Goal: Information Seeking & Learning: Learn about a topic

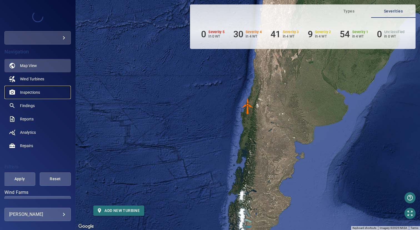
click at [36, 92] on span "Inspections" at bounding box center [30, 92] width 20 height 6
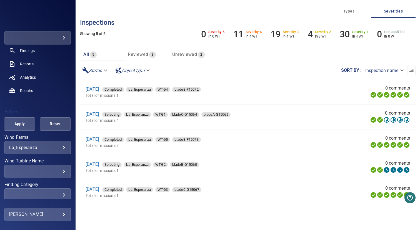
scroll to position [104, 0]
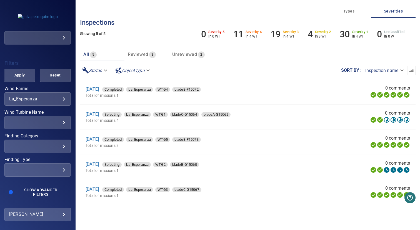
click at [39, 122] on div "​" at bounding box center [37, 122] width 57 height 5
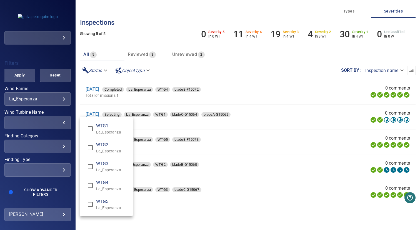
click at [101, 165] on span "WTG3" at bounding box center [112, 163] width 32 height 7
type input "**********"
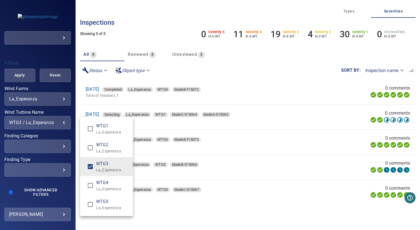
click at [17, 76] on div "Wind Turbine Name" at bounding box center [210, 115] width 420 height 230
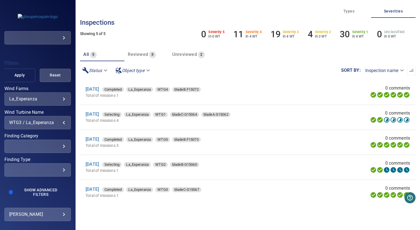
click at [19, 74] on span "Apply" at bounding box center [19, 75] width 17 height 7
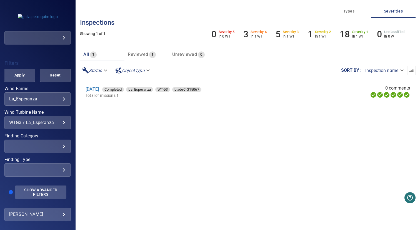
click at [32, 190] on span "Show Advanced Filters" at bounding box center [40, 191] width 45 height 9
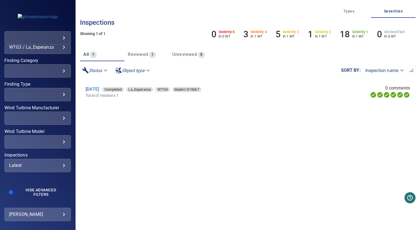
click at [42, 166] on div "Latest" at bounding box center [37, 164] width 57 height 5
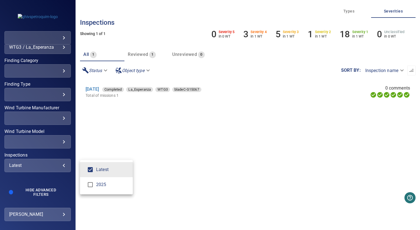
click at [89, 179] on span "2025 2025" at bounding box center [90, 184] width 12 height 12
type input "****"
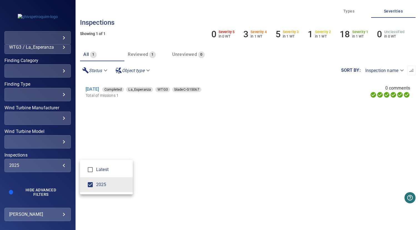
click at [71, 115] on div "Inspections" at bounding box center [210, 115] width 420 height 230
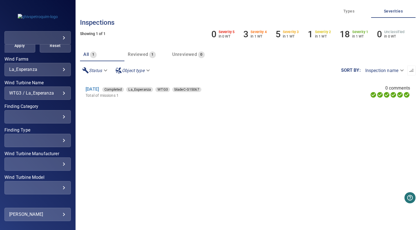
scroll to position [130, 0]
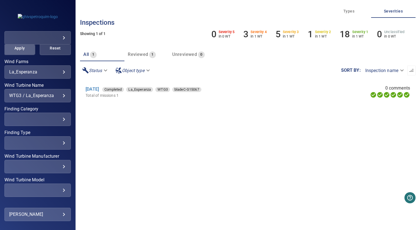
click at [17, 50] on span "Apply" at bounding box center [19, 48] width 17 height 7
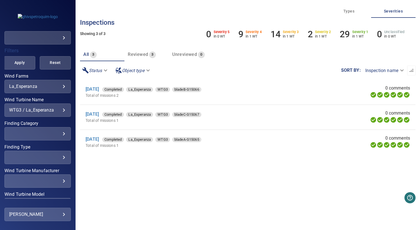
scroll to position [105, 0]
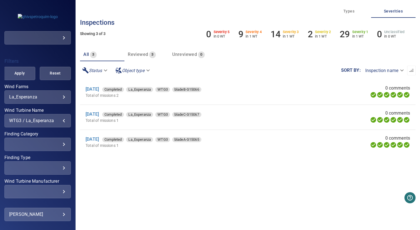
click at [41, 122] on div "WTG3 / La_Esperanza" at bounding box center [37, 120] width 57 height 5
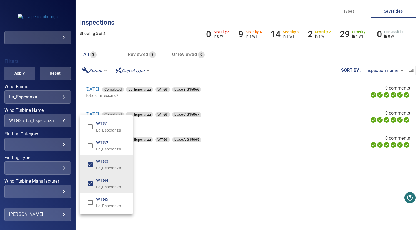
type input "**********"
click at [162, 170] on div "Wind Turbine Name" at bounding box center [210, 115] width 420 height 230
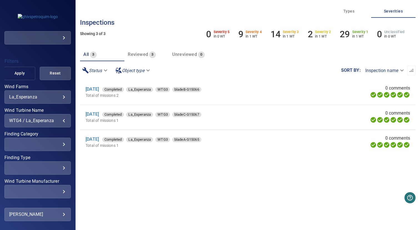
click at [16, 76] on span "Apply" at bounding box center [19, 73] width 17 height 7
click at [37, 121] on div "WTG4 / La_Esperanza" at bounding box center [37, 120] width 57 height 5
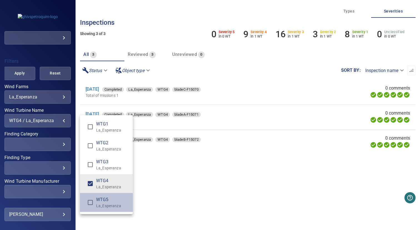
click at [93, 197] on li "WTG5 La_Esperanza" at bounding box center [106, 202] width 53 height 19
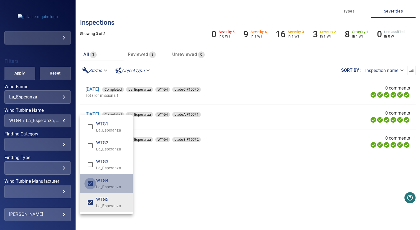
type input "**********"
click at [165, 182] on div "Wind Turbine Name" at bounding box center [210, 115] width 420 height 230
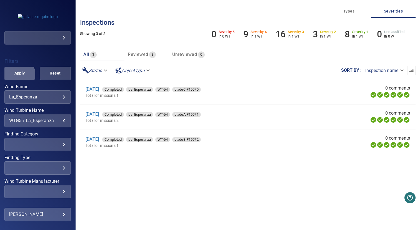
click at [18, 74] on span "Apply" at bounding box center [19, 73] width 17 height 7
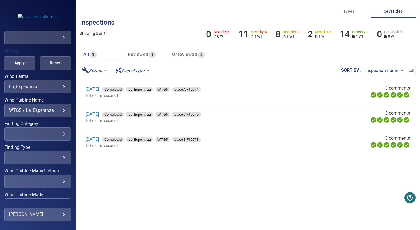
scroll to position [52, 0]
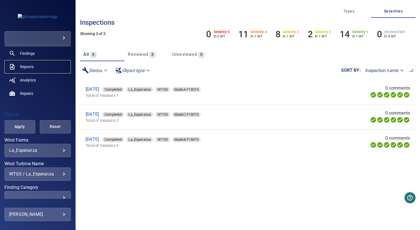
click at [36, 66] on link "Reports" at bounding box center [37, 66] width 66 height 13
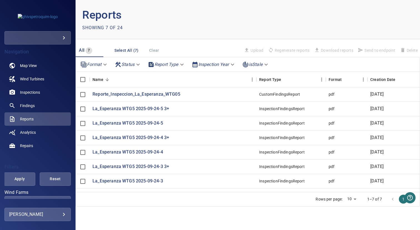
click at [208, 24] on div "Showing 7 of 24" at bounding box center [164, 27] width 165 height 9
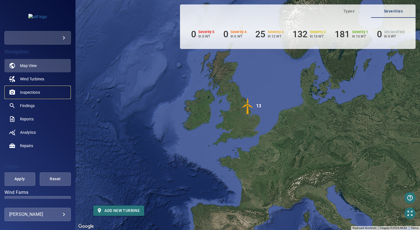
click at [32, 93] on span "Inspections" at bounding box center [30, 92] width 20 height 6
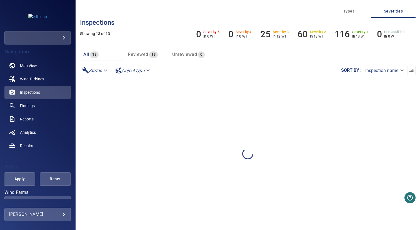
scroll to position [104, 0]
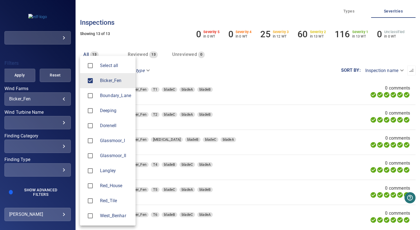
click at [36, 96] on body "**********" at bounding box center [210, 115] width 420 height 230
click at [106, 173] on span "Langley" at bounding box center [115, 170] width 31 height 7
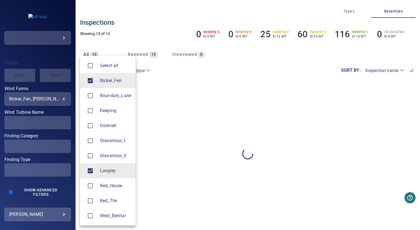
type input "*******"
click at [31, 102] on div at bounding box center [210, 115] width 420 height 230
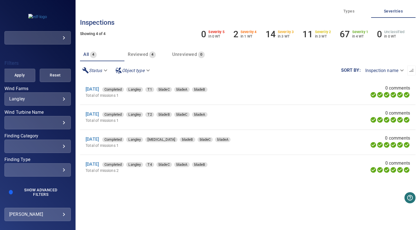
click at [31, 122] on div "​" at bounding box center [37, 122] width 57 height 5
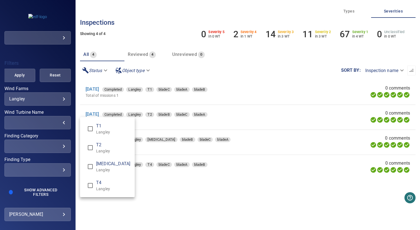
type input "**********"
click at [152, 188] on div "Wind Turbine Name" at bounding box center [210, 115] width 420 height 230
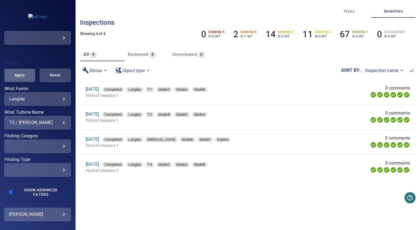
click at [23, 77] on span "Apply" at bounding box center [19, 75] width 17 height 7
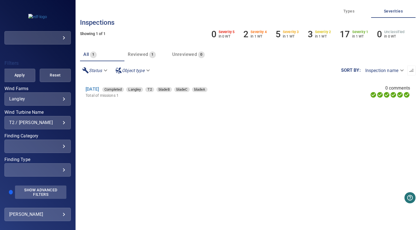
click at [31, 194] on span "Show Advanced Filters" at bounding box center [40, 191] width 45 height 9
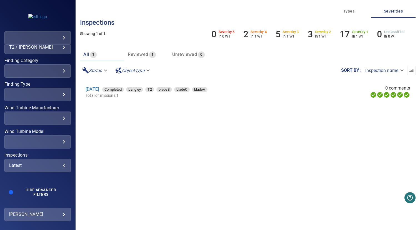
click at [34, 166] on div "Latest" at bounding box center [37, 164] width 57 height 5
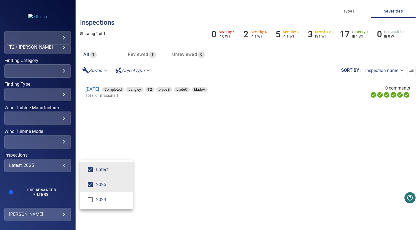
click at [103, 171] on span "Latest" at bounding box center [112, 169] width 32 height 7
type input "****"
click at [118, 138] on div "Inspections" at bounding box center [210, 115] width 420 height 230
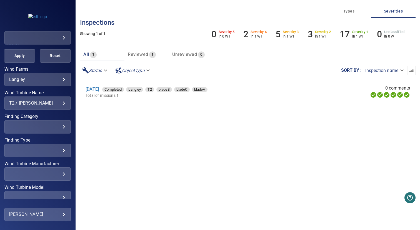
scroll to position [120, 0]
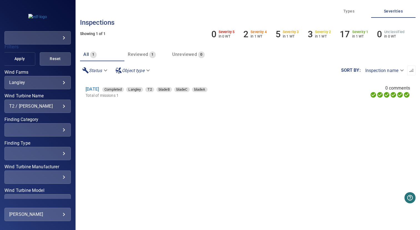
click at [14, 62] on button "Apply" at bounding box center [19, 58] width 31 height 13
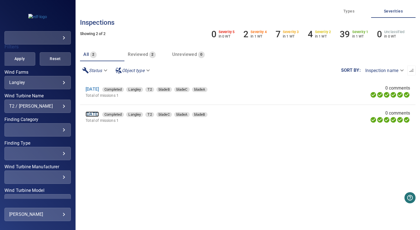
click at [99, 117] on link "[DATE]" at bounding box center [92, 113] width 13 height 5
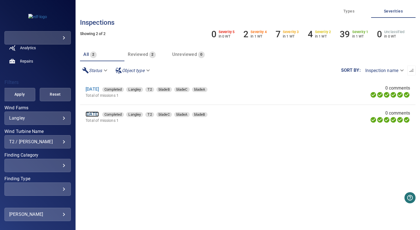
scroll to position [81, 0]
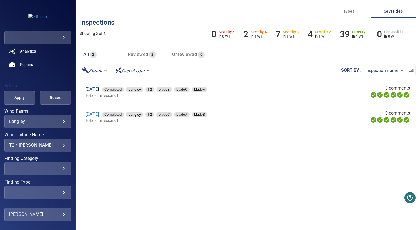
click at [99, 89] on link "[DATE]" at bounding box center [92, 88] width 13 height 5
click at [315, 197] on section "2 Sep 2025 Completed Langley T2 bladeB bladeC bladeA Total of missions 1 0 comm…" at bounding box center [247, 154] width 335 height 149
click at [257, 156] on section "2 Sep 2025 Completed Langley T2 bladeB bladeC bladeA Total of missions 1 0 comm…" at bounding box center [247, 154] width 335 height 149
click at [228, 60] on div "All 2 Reviewed 2 Unreviewed 0" at bounding box center [164, 54] width 168 height 13
click at [289, 67] on div "**********" at bounding box center [247, 70] width 335 height 19
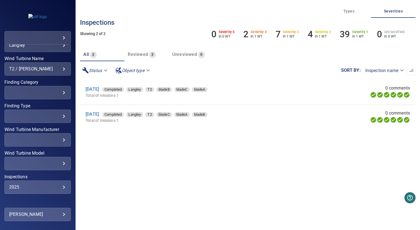
scroll to position [179, 0]
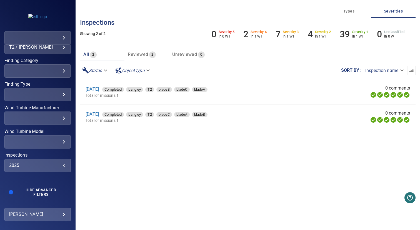
click at [37, 167] on div "2025" at bounding box center [37, 164] width 57 height 5
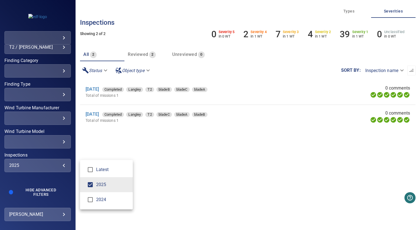
click at [97, 201] on span "2024" at bounding box center [112, 199] width 32 height 7
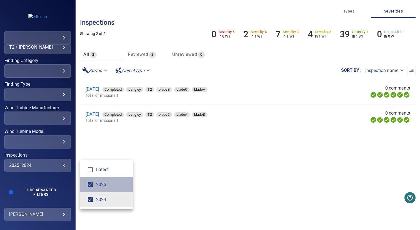
click at [100, 190] on li "2025" at bounding box center [106, 184] width 53 height 15
type input "****"
click at [167, 178] on div "Inspections" at bounding box center [210, 115] width 420 height 230
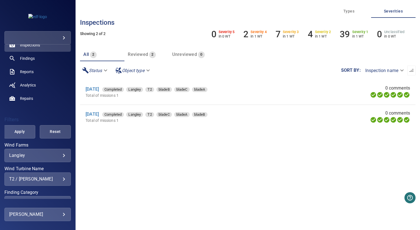
scroll to position [33, 0]
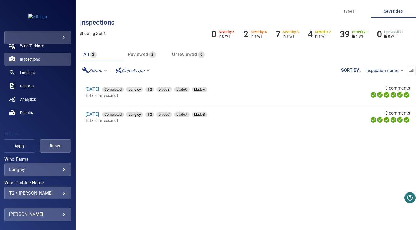
click at [20, 147] on span "Apply" at bounding box center [19, 145] width 17 height 7
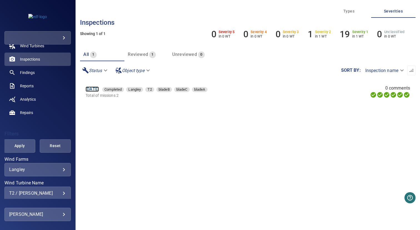
click at [93, 90] on link "[DATE]" at bounding box center [92, 88] width 13 height 5
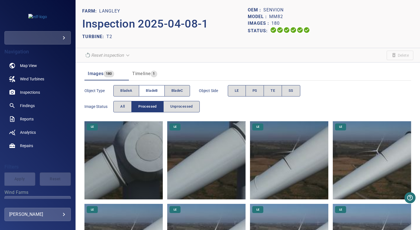
click at [150, 90] on span "bladeB" at bounding box center [152, 90] width 12 height 6
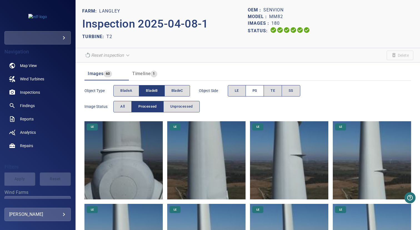
click at [255, 94] on button "PS" at bounding box center [254, 90] width 19 height 11
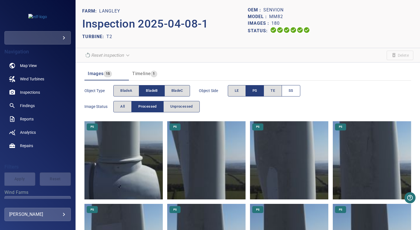
click at [291, 91] on span "SS" at bounding box center [290, 90] width 5 height 6
click at [260, 91] on button "PS" at bounding box center [254, 90] width 19 height 11
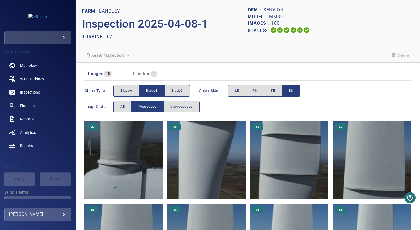
click at [133, 144] on img at bounding box center [123, 160] width 78 height 78
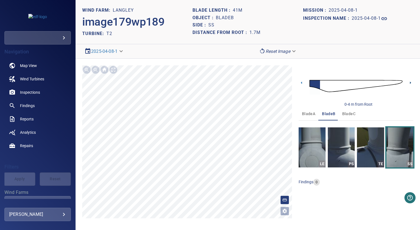
click at [410, 83] on icon at bounding box center [410, 82] width 1 height 2
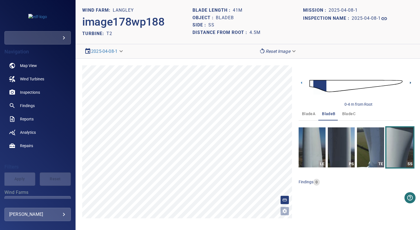
click at [410, 83] on icon at bounding box center [410, 82] width 1 height 2
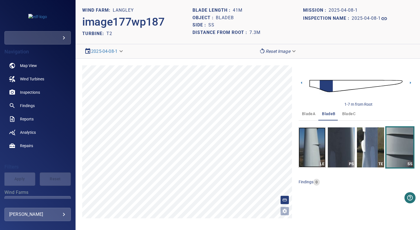
click at [316, 145] on img "button" at bounding box center [311, 147] width 27 height 40
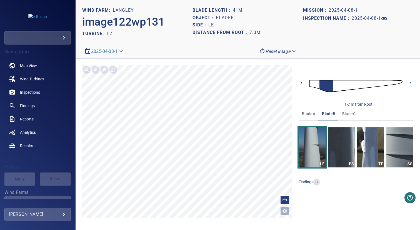
click at [303, 84] on icon at bounding box center [301, 83] width 6 height 6
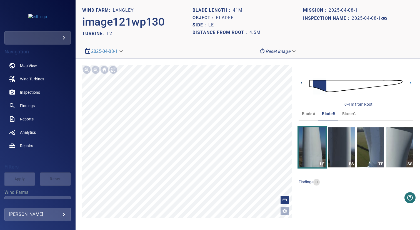
click at [303, 84] on icon at bounding box center [301, 83] width 6 height 6
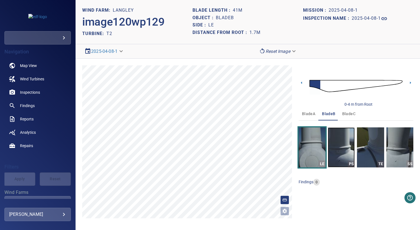
click at [343, 145] on img "button" at bounding box center [341, 147] width 27 height 40
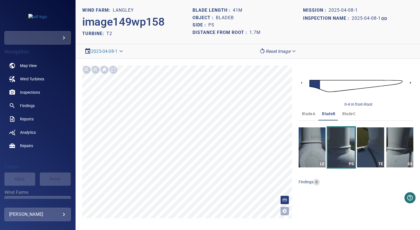
click at [411, 82] on icon at bounding box center [410, 82] width 1 height 2
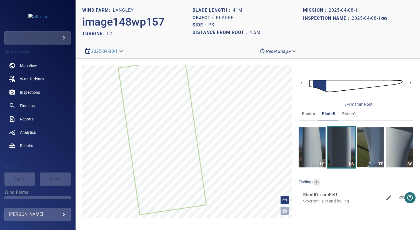
click at [411, 82] on icon at bounding box center [410, 82] width 1 height 2
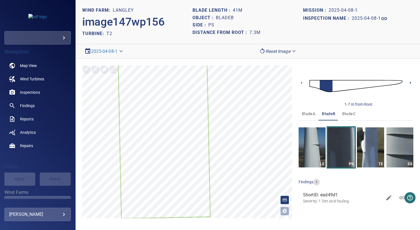
click at [411, 82] on icon at bounding box center [410, 82] width 1 height 2
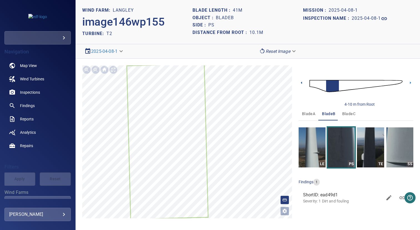
click at [300, 82] on icon at bounding box center [301, 83] width 6 height 6
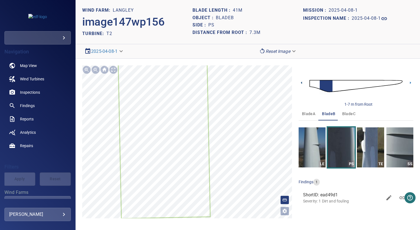
click at [300, 82] on icon at bounding box center [301, 83] width 6 height 6
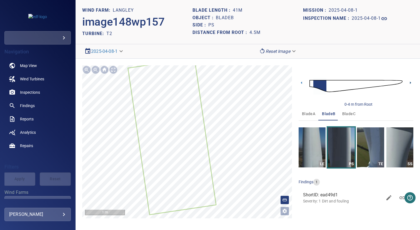
click at [409, 82] on icon at bounding box center [410, 83] width 6 height 6
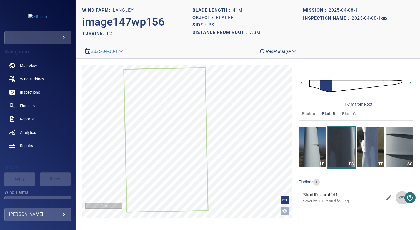
click at [401, 197] on icon at bounding box center [402, 197] width 7 height 7
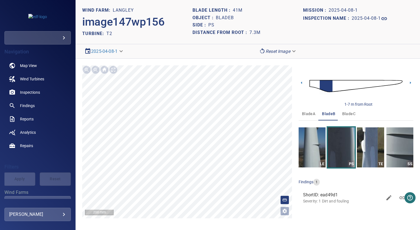
click at [309, 115] on span "bladeA" at bounding box center [308, 113] width 13 height 7
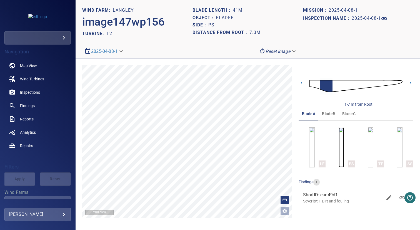
click at [338, 137] on img "button" at bounding box center [341, 147] width 6 height 40
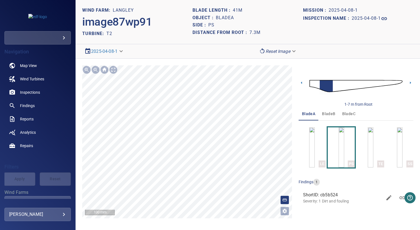
click at [345, 114] on span "bladeC" at bounding box center [348, 113] width 13 height 7
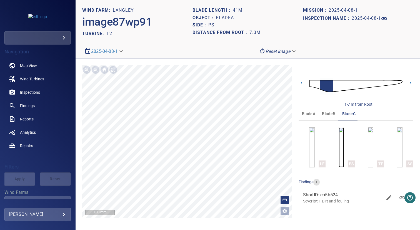
click at [341, 138] on img "button" at bounding box center [341, 147] width 6 height 40
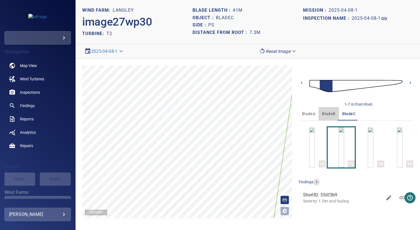
click at [325, 116] on span "bladeB" at bounding box center [328, 113] width 13 height 7
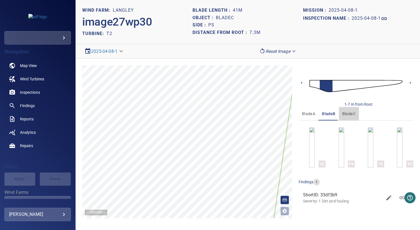
click at [345, 115] on span "bladeC" at bounding box center [348, 113] width 13 height 7
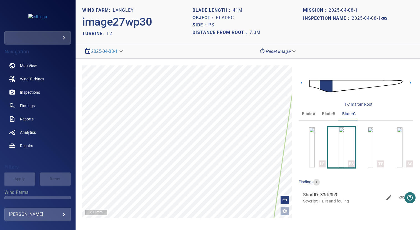
click at [327, 114] on span "bladeB" at bounding box center [328, 113] width 13 height 7
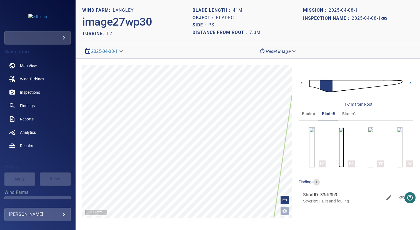
click at [338, 140] on img "button" at bounding box center [341, 147] width 6 height 40
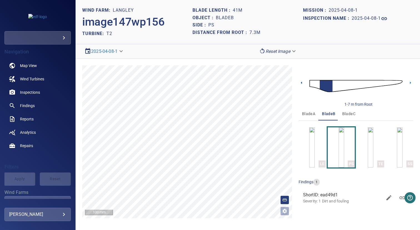
click at [303, 84] on icon at bounding box center [301, 83] width 6 height 6
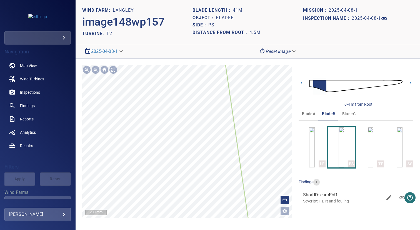
click at [250, 222] on div "**********" at bounding box center [248, 142] width 344 height 166
click at [238, 174] on div at bounding box center [187, 141] width 210 height 153
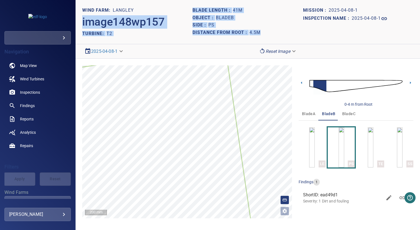
drag, startPoint x: 261, startPoint y: 32, endPoint x: 192, endPoint y: 9, distance: 73.4
click at [192, 9] on header "WIND FARM: Langley image148wp157 TURBINE: T2 Blade length : 41m Object : bladeB…" at bounding box center [248, 22] width 344 height 44
click at [194, 9] on h1 "Blade length :" at bounding box center [212, 10] width 40 height 5
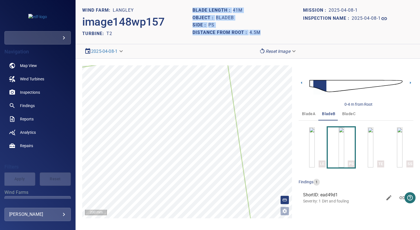
drag, startPoint x: 193, startPoint y: 10, endPoint x: 269, endPoint y: 33, distance: 79.8
click at [269, 33] on section "Blade length : 41m Object : bladeB Side : PS Distance from root : 4.5m" at bounding box center [247, 22] width 110 height 31
click at [282, 32] on div "Distance from root : 4.5m" at bounding box center [247, 32] width 110 height 7
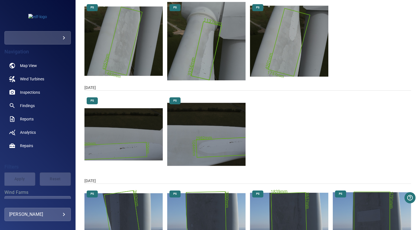
scroll to position [132, 0]
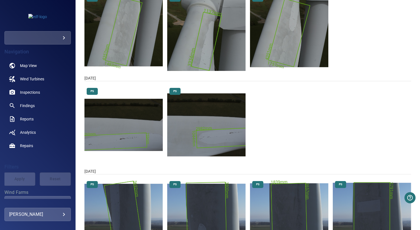
click at [193, 108] on img "Langley/T2/2025-09-02-1/2025-09-02-1/image35wp39.jpg" at bounding box center [206, 125] width 78 height 78
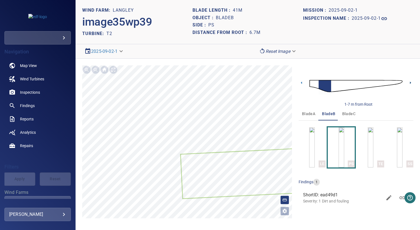
click at [409, 81] on icon at bounding box center [410, 83] width 6 height 6
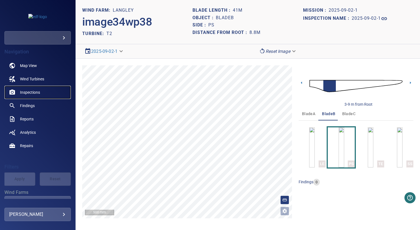
click at [39, 92] on span "Inspections" at bounding box center [30, 92] width 20 height 6
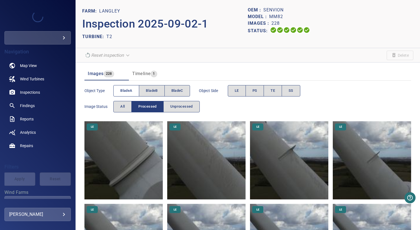
click at [129, 90] on span "bladeA" at bounding box center [126, 90] width 12 height 6
click at [256, 89] on span "PS" at bounding box center [254, 90] width 5 height 6
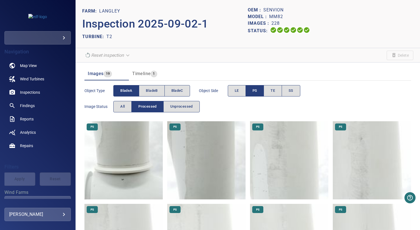
click at [267, 153] on img at bounding box center [289, 160] width 78 height 78
click at [149, 90] on span "bladeB" at bounding box center [152, 90] width 12 height 6
click at [125, 90] on span "bladeA" at bounding box center [126, 90] width 12 height 6
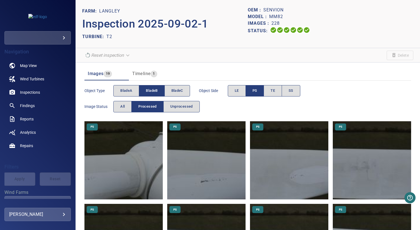
click at [290, 169] on img at bounding box center [289, 160] width 78 height 78
click at [178, 92] on span "bladeC" at bounding box center [177, 90] width 12 height 6
click at [155, 90] on span "bladeB" at bounding box center [152, 90] width 12 height 6
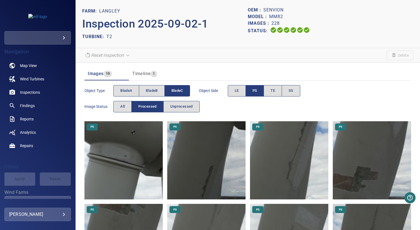
click at [286, 152] on img at bounding box center [289, 160] width 78 height 78
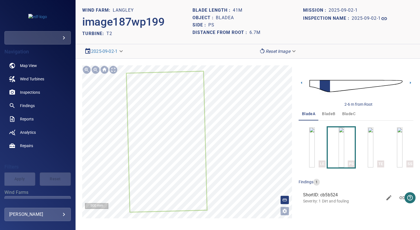
click at [326, 113] on span "bladeB" at bounding box center [328, 113] width 13 height 7
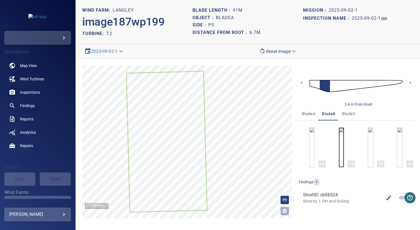
click at [340, 137] on img "button" at bounding box center [341, 147] width 6 height 40
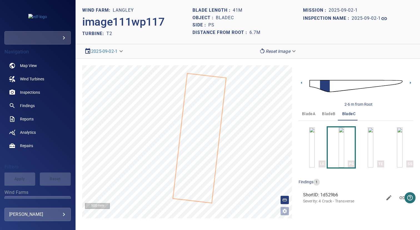
click at [309, 21] on div "Inspection name : 2025-09-02-1" at bounding box center [358, 18] width 110 height 9
click at [309, 112] on span "bladeA" at bounding box center [308, 113] width 13 height 7
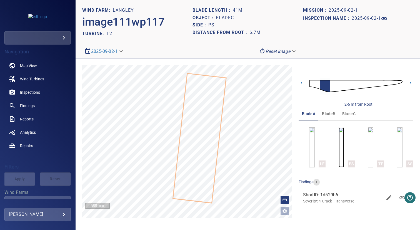
click at [339, 145] on img "button" at bounding box center [341, 147] width 6 height 40
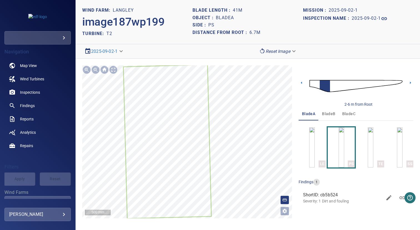
click at [295, 62] on div "**********" at bounding box center [248, 142] width 344 height 166
click at [329, 115] on span "bladeB" at bounding box center [328, 113] width 13 height 7
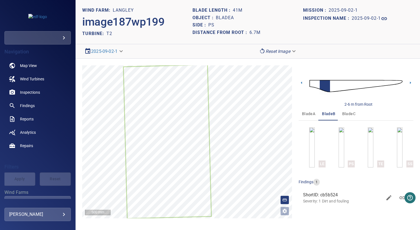
click at [310, 114] on span "bladeA" at bounding box center [308, 113] width 13 height 7
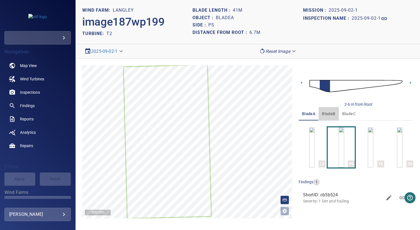
click at [326, 114] on span "bladeB" at bounding box center [328, 113] width 13 height 7
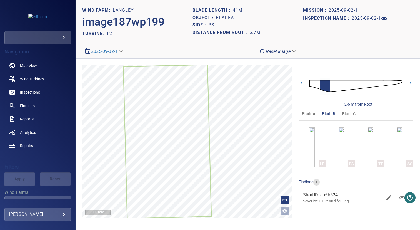
click at [342, 114] on span "bladeC" at bounding box center [348, 113] width 13 height 7
click at [344, 134] on img "button" at bounding box center [341, 147] width 6 height 40
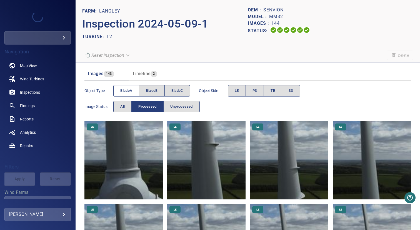
click at [127, 90] on span "bladeA" at bounding box center [126, 90] width 12 height 6
click at [261, 90] on button "PS" at bounding box center [254, 90] width 19 height 11
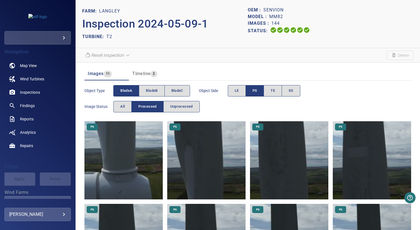
click at [191, 142] on img at bounding box center [206, 160] width 78 height 78
click at [152, 90] on span "bladeB" at bounding box center [152, 90] width 12 height 6
click at [126, 90] on span "bladeA" at bounding box center [126, 90] width 12 height 6
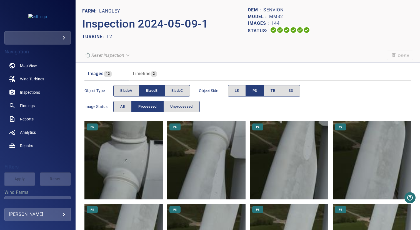
click at [276, 155] on img at bounding box center [289, 160] width 78 height 78
click at [168, 89] on button "bladeC" at bounding box center [177, 90] width 26 height 11
click at [149, 89] on span "bladeB" at bounding box center [152, 90] width 12 height 6
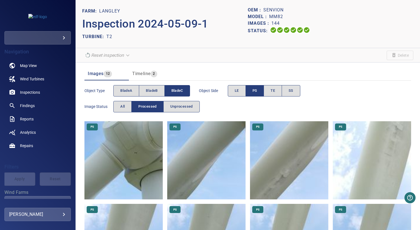
click at [223, 159] on img at bounding box center [206, 160] width 78 height 78
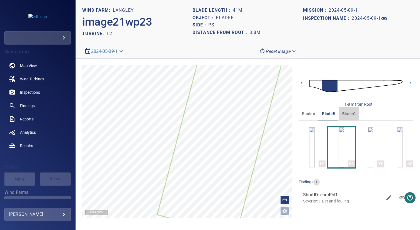
click at [340, 114] on button "bladeC" at bounding box center [349, 113] width 20 height 13
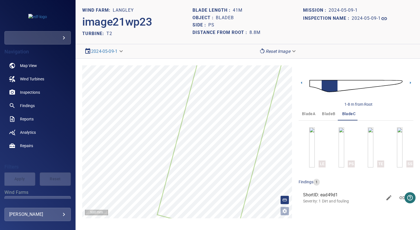
click at [312, 115] on span "bladeA" at bounding box center [308, 113] width 13 height 7
click at [343, 140] on img "button" at bounding box center [341, 147] width 6 height 40
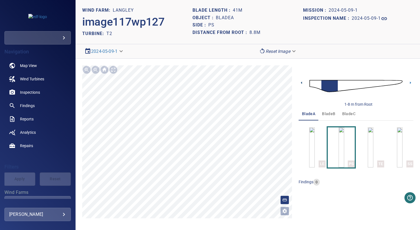
click at [300, 83] on icon at bounding box center [301, 83] width 6 height 6
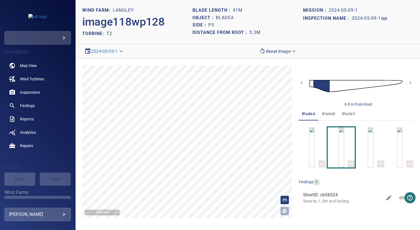
click at [304, 8] on h1 "Mission :" at bounding box center [316, 10] width 26 height 5
drag, startPoint x: 303, startPoint y: 9, endPoint x: 393, endPoint y: 26, distance: 92.1
click at [393, 26] on section "Mission : 2024-05-09-1 Inspection name : 2024-05-09-1" at bounding box center [358, 22] width 110 height 31
click at [354, 25] on section "Mission : 2024-05-09-1 Inspection name : 2024-05-09-1" at bounding box center [358, 22] width 110 height 31
click at [336, 198] on p "Severity: 1 Dirt and fouling" at bounding box center [342, 201] width 79 height 6
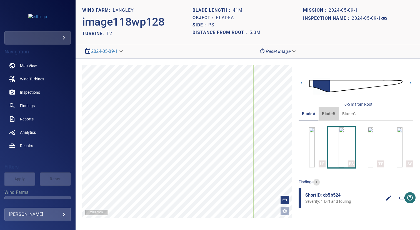
click at [330, 115] on span "bladeB" at bounding box center [328, 113] width 13 height 7
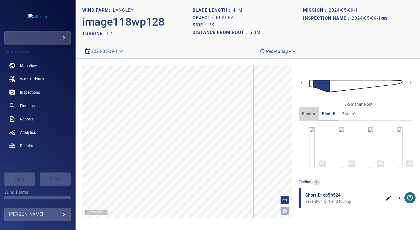
click at [311, 115] on span "bladeA" at bounding box center [308, 113] width 13 height 7
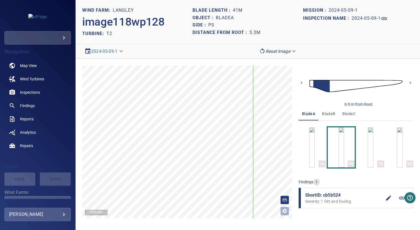
click at [325, 115] on span "bladeB" at bounding box center [328, 113] width 13 height 7
click at [304, 112] on span "bladeA" at bounding box center [308, 113] width 13 height 7
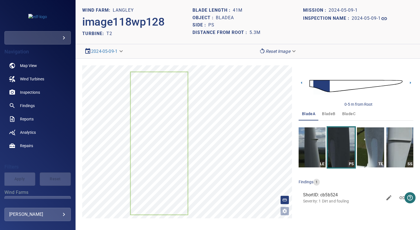
click at [330, 115] on span "bladeB" at bounding box center [328, 113] width 13 height 7
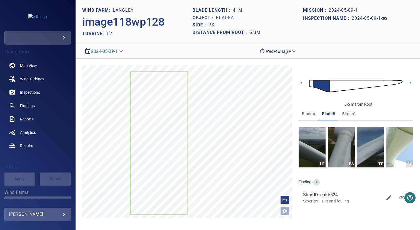
click at [313, 115] on span "bladeA" at bounding box center [308, 113] width 13 height 7
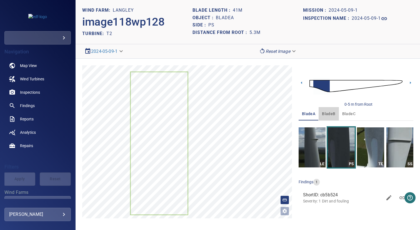
click at [329, 115] on span "bladeB" at bounding box center [328, 113] width 13 height 7
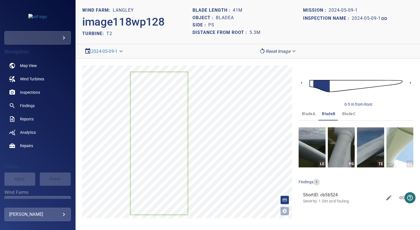
click at [345, 115] on span "bladeC" at bounding box center [348, 113] width 13 height 7
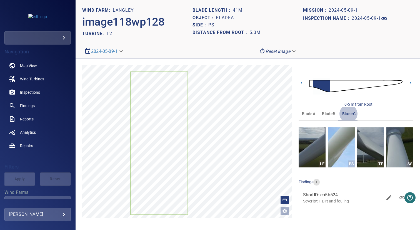
click at [327, 112] on span "bladeB" at bounding box center [328, 113] width 13 height 7
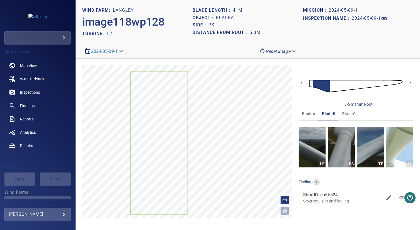
click at [309, 113] on span "bladeA" at bounding box center [308, 113] width 13 height 7
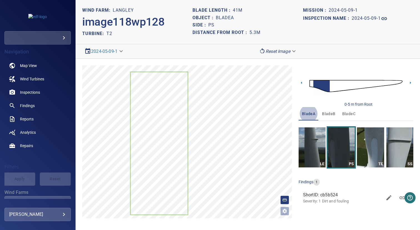
click at [342, 114] on span "bladeC" at bounding box center [348, 113] width 13 height 7
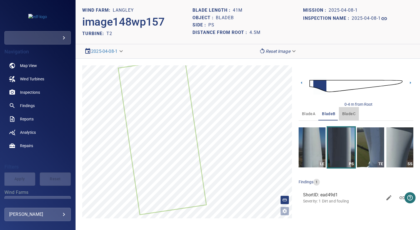
click at [346, 114] on span "bladeC" at bounding box center [348, 113] width 13 height 7
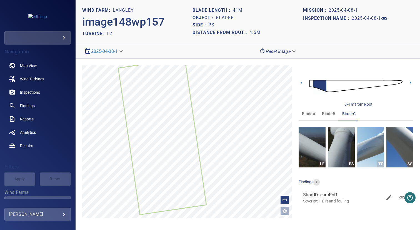
click at [311, 114] on span "bladeA" at bounding box center [308, 113] width 13 height 7
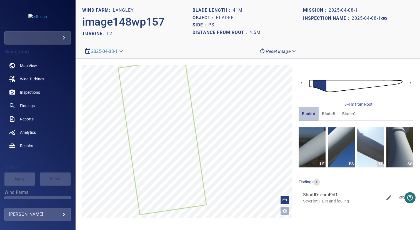
click at [315, 113] on button "bladeA" at bounding box center [308, 113] width 20 height 13
click at [321, 113] on button "bladeB" at bounding box center [328, 113] width 20 height 13
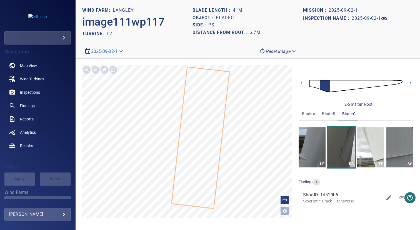
click at [315, 113] on button "bladeA" at bounding box center [308, 113] width 20 height 13
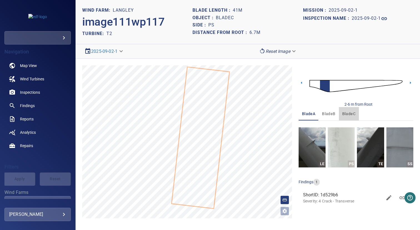
click at [350, 114] on span "bladeC" at bounding box center [348, 113] width 13 height 7
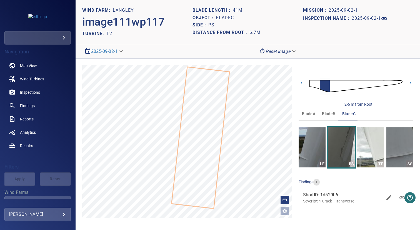
click at [329, 116] on span "bladeB" at bounding box center [328, 113] width 13 height 7
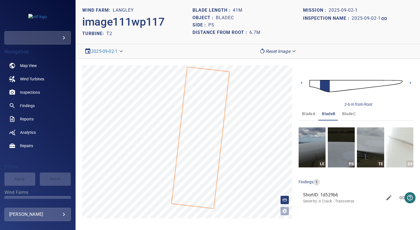
click at [348, 114] on span "bladeC" at bounding box center [348, 113] width 13 height 7
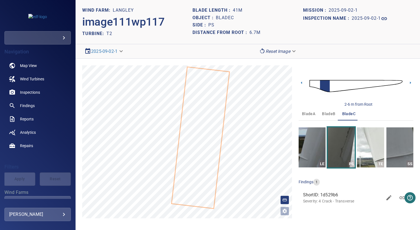
click at [308, 115] on span "bladeA" at bounding box center [308, 113] width 13 height 7
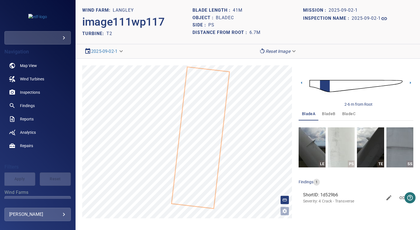
click at [332, 117] on button "bladeB" at bounding box center [328, 113] width 20 height 13
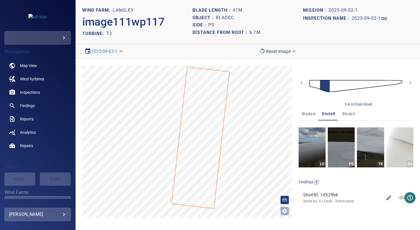
click at [310, 114] on span "bladeA" at bounding box center [308, 113] width 13 height 7
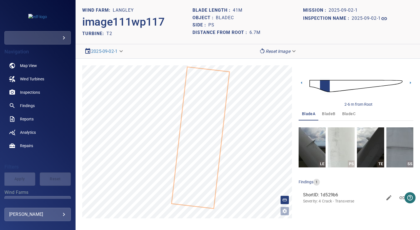
click at [325, 114] on span "bladeB" at bounding box center [328, 113] width 13 height 7
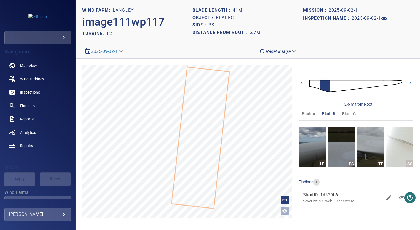
click at [342, 114] on span "bladeC" at bounding box center [348, 113] width 13 height 7
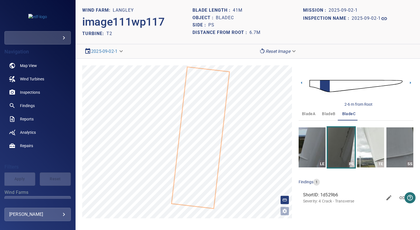
click at [309, 113] on span "bladeA" at bounding box center [308, 113] width 13 height 7
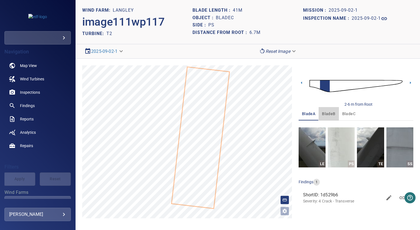
click at [321, 112] on button "bladeB" at bounding box center [328, 113] width 20 height 13
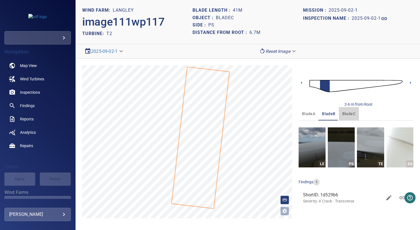
click at [347, 112] on span "bladeC" at bounding box center [348, 113] width 13 height 7
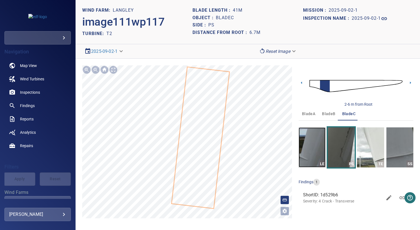
click at [310, 140] on img "button" at bounding box center [311, 147] width 27 height 40
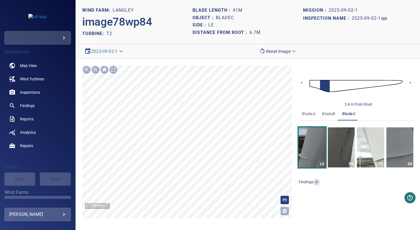
click at [307, 114] on span "bladeA" at bounding box center [308, 113] width 13 height 7
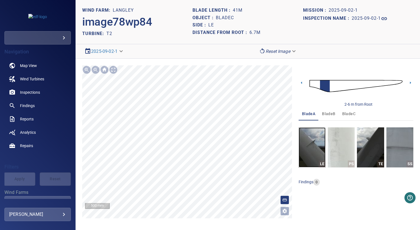
click at [313, 135] on img "button" at bounding box center [311, 147] width 27 height 40
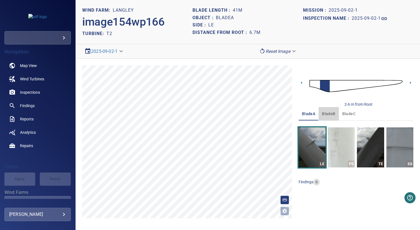
click at [324, 111] on span "bladeB" at bounding box center [328, 113] width 13 height 7
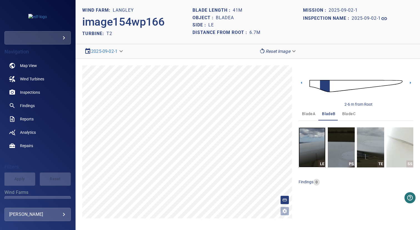
click at [314, 135] on img "button" at bounding box center [311, 147] width 27 height 40
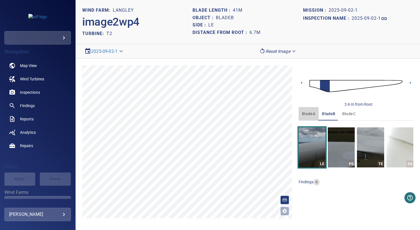
click at [309, 111] on span "bladeA" at bounding box center [308, 113] width 13 height 7
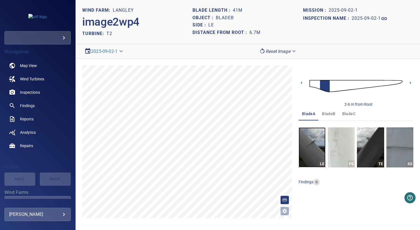
click at [309, 145] on img "button" at bounding box center [311, 147] width 27 height 40
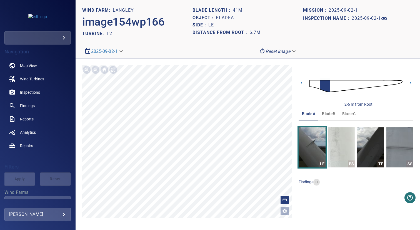
click at [329, 113] on span "bladeB" at bounding box center [328, 113] width 13 height 7
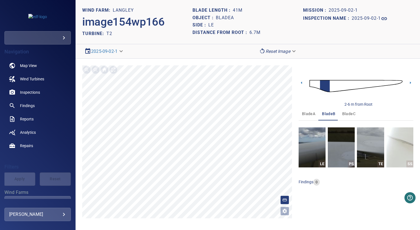
click at [346, 113] on span "bladeC" at bounding box center [348, 113] width 13 height 7
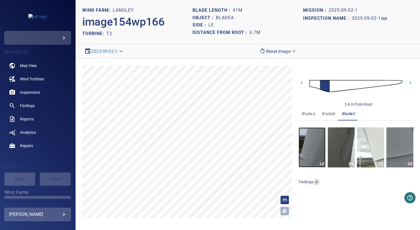
click at [307, 148] on img "button" at bounding box center [311, 147] width 27 height 40
click at [323, 116] on span "bladeB" at bounding box center [328, 113] width 13 height 7
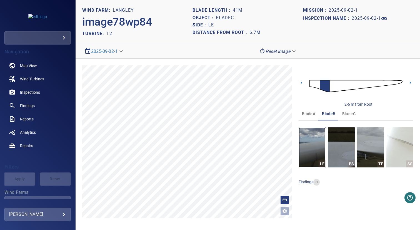
click at [313, 140] on img "button" at bounding box center [311, 147] width 27 height 40
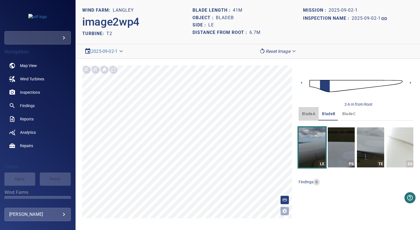
click at [310, 115] on span "bladeA" at bounding box center [308, 113] width 13 height 7
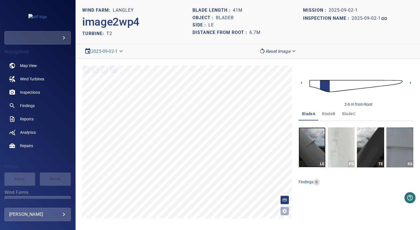
click at [310, 145] on img "button" at bounding box center [311, 147] width 27 height 40
click at [326, 113] on span "bladeB" at bounding box center [328, 113] width 13 height 7
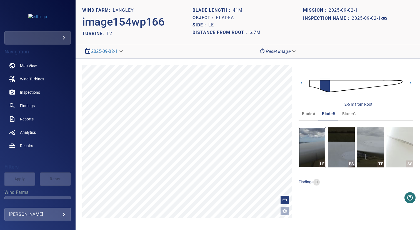
click at [315, 139] on img "button" at bounding box center [311, 147] width 27 height 40
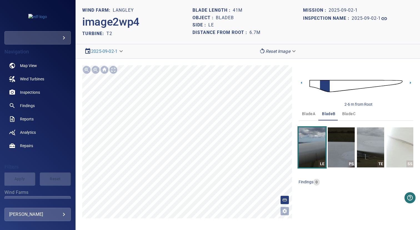
click at [346, 113] on span "bladeC" at bounding box center [348, 113] width 13 height 7
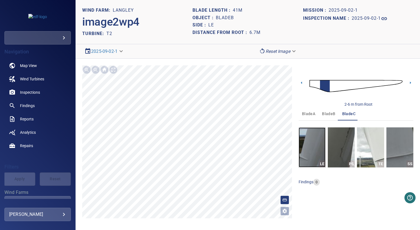
click at [308, 140] on img "button" at bounding box center [311, 147] width 27 height 40
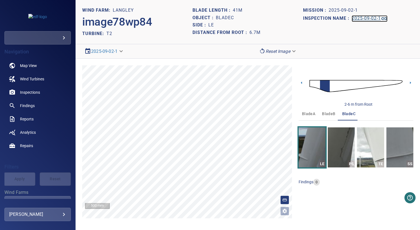
click at [358, 19] on h1 "2025-09-02-1" at bounding box center [365, 18] width 29 height 5
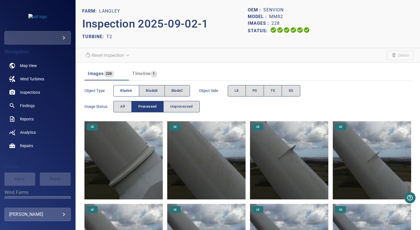
click at [124, 90] on span "bladeA" at bounding box center [126, 90] width 12 height 6
click at [150, 91] on span "bladeB" at bounding box center [152, 90] width 12 height 6
click at [126, 92] on span "bladeA" at bounding box center [126, 90] width 12 height 6
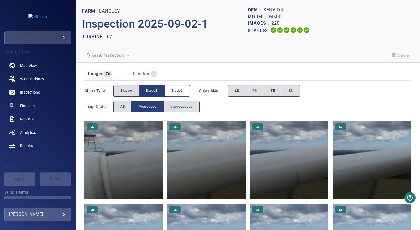
click at [175, 93] on span "bladeC" at bounding box center [177, 90] width 12 height 6
click at [147, 93] on span "bladeB" at bounding box center [152, 90] width 12 height 6
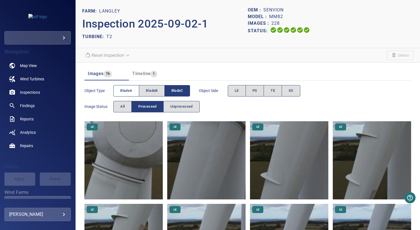
click at [129, 94] on button "bladeA" at bounding box center [126, 90] width 26 height 11
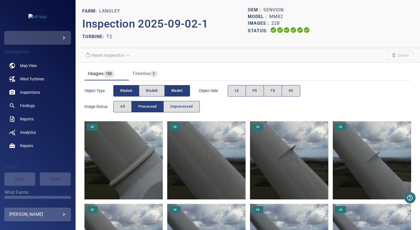
click at [172, 90] on span "bladeC" at bounding box center [177, 90] width 12 height 6
click at [148, 90] on span "bladeB" at bounding box center [152, 90] width 12 height 6
click at [124, 90] on span "bladeA" at bounding box center [126, 90] width 12 height 6
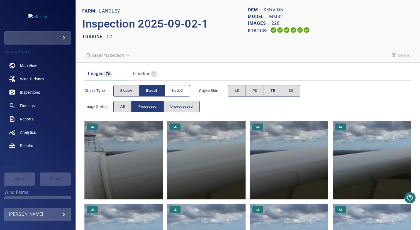
click at [172, 90] on span "bladeC" at bounding box center [177, 90] width 12 height 6
click at [154, 90] on span "bladeB" at bounding box center [152, 90] width 12 height 6
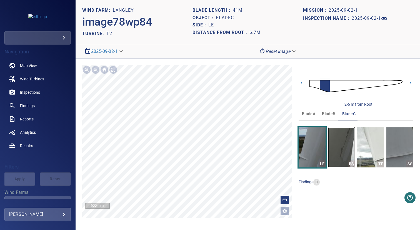
click at [343, 138] on img "button" at bounding box center [341, 147] width 27 height 40
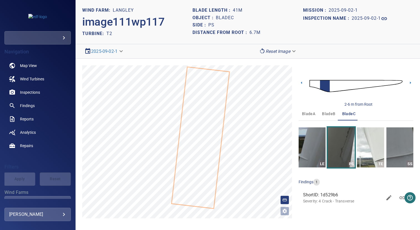
click at [315, 113] on button "bladeA" at bounding box center [308, 113] width 20 height 13
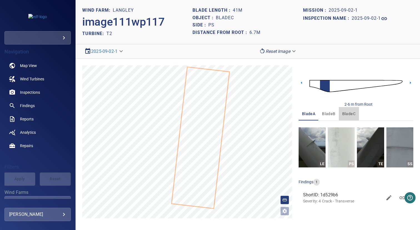
click at [345, 111] on span "bladeC" at bounding box center [348, 113] width 13 height 7
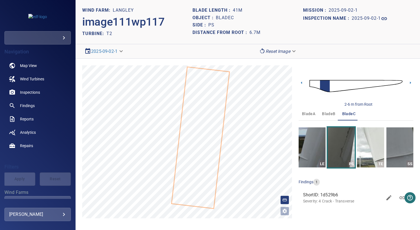
click at [304, 112] on span "bladeA" at bounding box center [308, 113] width 13 height 7
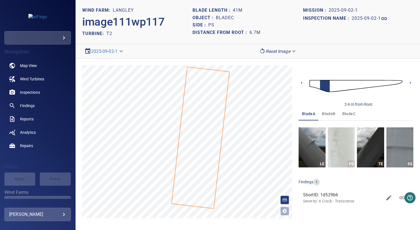
click at [321, 112] on button "bladeB" at bounding box center [328, 113] width 20 height 13
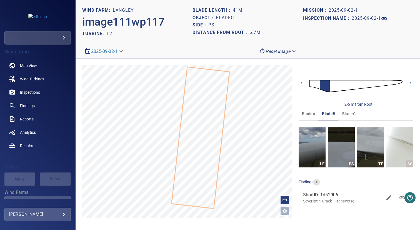
click at [313, 113] on span "bladeA" at bounding box center [308, 113] width 13 height 7
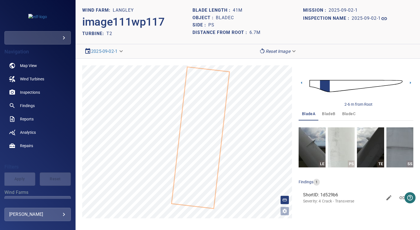
click at [325, 113] on span "bladeB" at bounding box center [328, 113] width 13 height 7
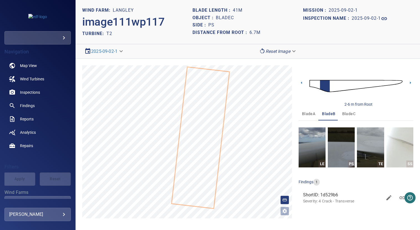
click at [310, 113] on span "bladeA" at bounding box center [308, 113] width 13 height 7
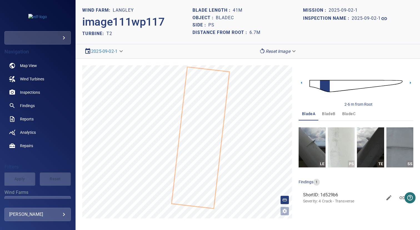
click at [325, 113] on span "bladeB" at bounding box center [328, 113] width 13 height 7
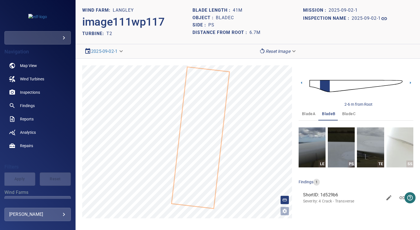
click at [342, 114] on span "bladeC" at bounding box center [348, 113] width 13 height 7
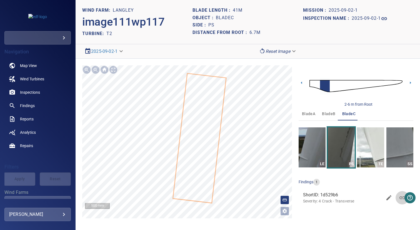
click at [399, 199] on icon at bounding box center [402, 197] width 7 height 7
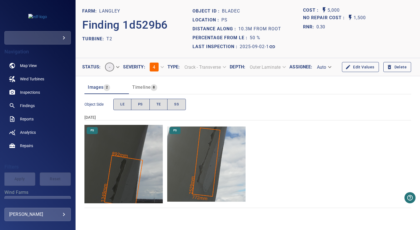
click at [280, 94] on header "Images 2 Timeline 8" at bounding box center [247, 87] width 326 height 13
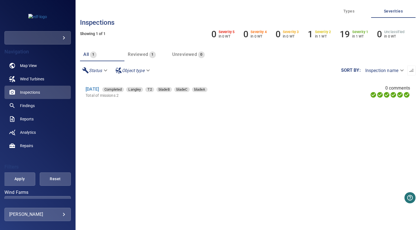
scroll to position [33, 0]
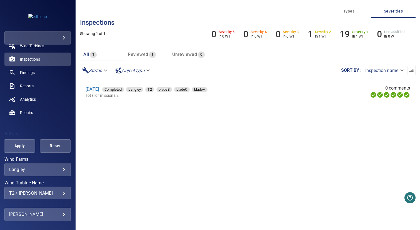
click at [27, 170] on body "**********" at bounding box center [210, 115] width 420 height 230
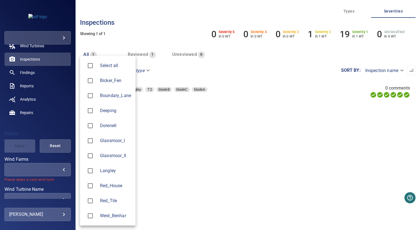
type input "**********"
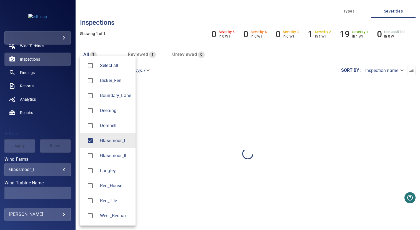
click at [178, 142] on div at bounding box center [210, 115] width 420 height 230
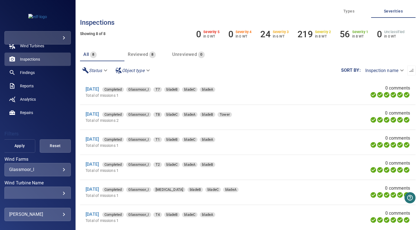
click at [17, 142] on span "Apply" at bounding box center [19, 145] width 17 height 7
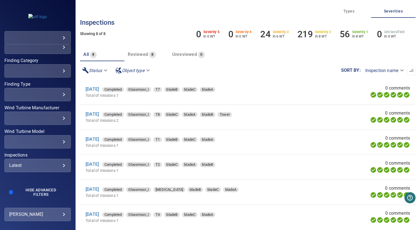
scroll to position [141, 0]
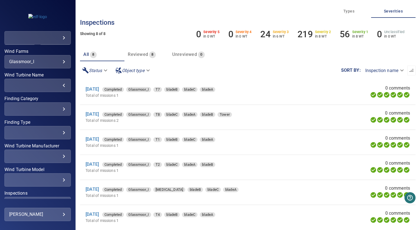
click at [46, 85] on div "​" at bounding box center [37, 84] width 57 height 5
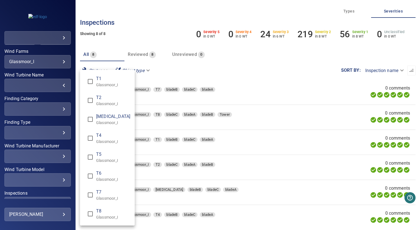
drag, startPoint x: 102, startPoint y: 84, endPoint x: 117, endPoint y: 44, distance: 43.0
click at [117, 44] on div "T1 Glassmoor_I T2 Glassmoor_I T3 Glassmoor_I T4 Glassmoor_I T5 Glassmoor_I T6 G…" at bounding box center [210, 115] width 420 height 230
click at [117, 44] on div "Wind Turbine Name" at bounding box center [210, 115] width 420 height 230
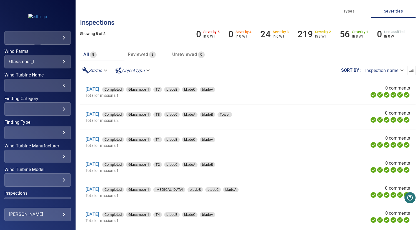
click at [36, 89] on div "​ ​" at bounding box center [37, 85] width 66 height 13
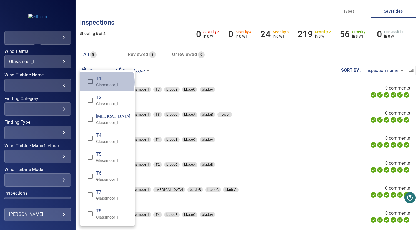
click at [100, 82] on p "Glassmoor_I" at bounding box center [113, 85] width 34 height 6
type input "**********"
click at [140, 28] on div "Wind Turbine Name" at bounding box center [210, 115] width 420 height 230
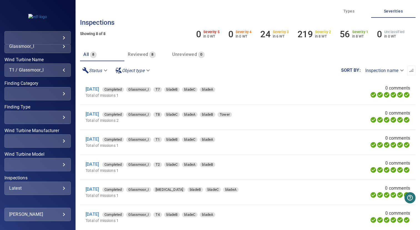
scroll to position [129, 0]
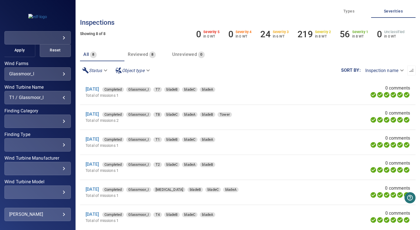
click at [23, 52] on span "Apply" at bounding box center [19, 50] width 17 height 7
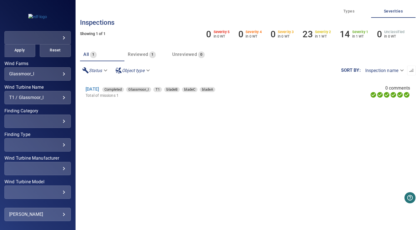
scroll to position [179, 0]
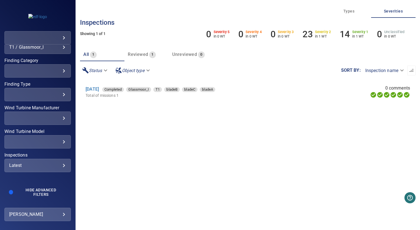
click at [32, 170] on div "Latest ****** ​" at bounding box center [37, 165] width 66 height 13
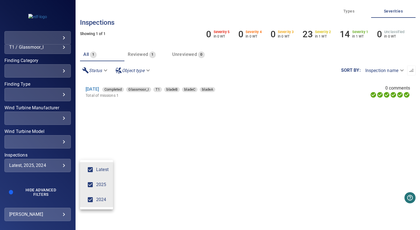
type input "*********"
click at [125, 139] on div "Inspections" at bounding box center [210, 115] width 420 height 230
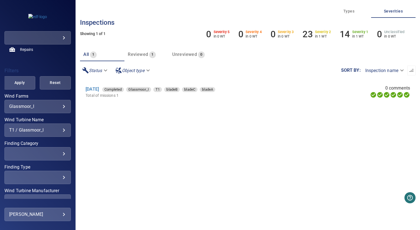
scroll to position [91, 0]
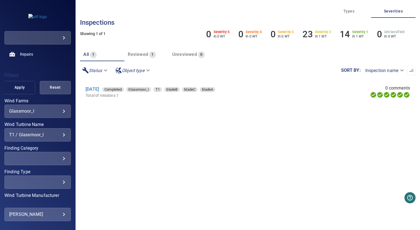
click at [12, 89] on span "Apply" at bounding box center [19, 87] width 17 height 7
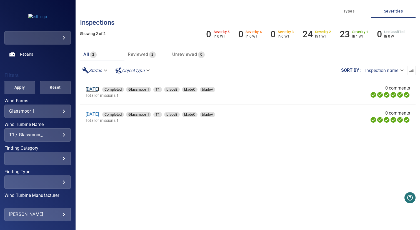
click at [99, 89] on link "1 Apr 2025" at bounding box center [92, 88] width 13 height 5
click at [99, 115] on link "25 Apr 2024" at bounding box center [92, 113] width 13 height 5
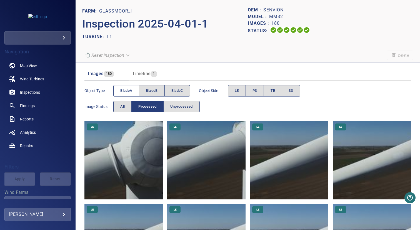
click at [131, 91] on span "bladeA" at bounding box center [126, 90] width 12 height 6
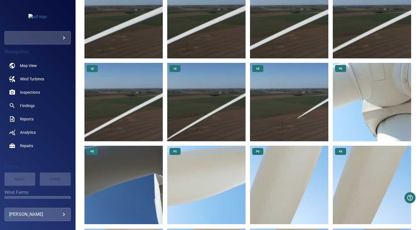
scroll to position [301, 0]
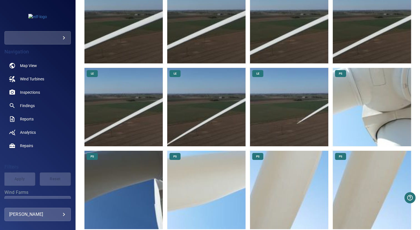
click at [316, 112] on img at bounding box center [289, 107] width 78 height 78
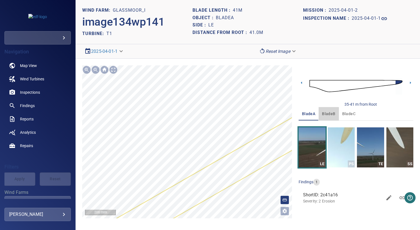
click at [326, 115] on span "bladeB" at bounding box center [328, 113] width 13 height 7
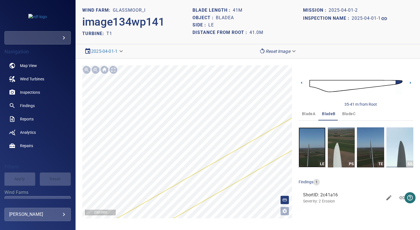
click at [315, 141] on img "button" at bounding box center [311, 147] width 27 height 40
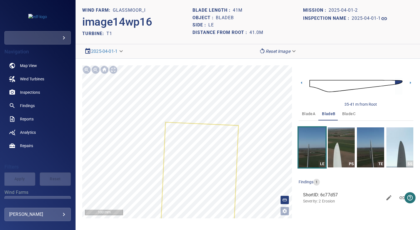
click at [342, 114] on span "bladeC" at bounding box center [348, 113] width 13 height 7
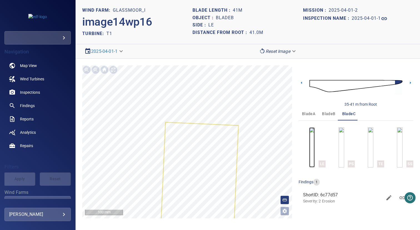
click at [315, 137] on img "button" at bounding box center [312, 147] width 6 height 40
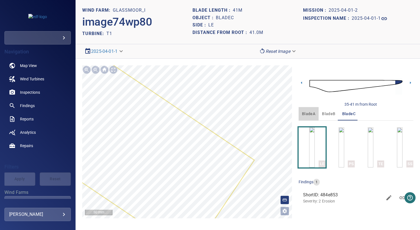
click at [306, 112] on span "bladeA" at bounding box center [308, 113] width 13 height 7
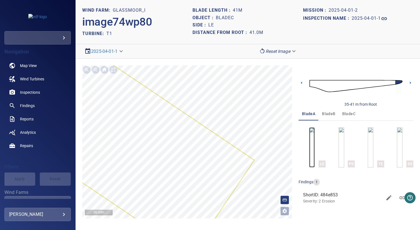
click at [315, 144] on img "button" at bounding box center [312, 147] width 6 height 40
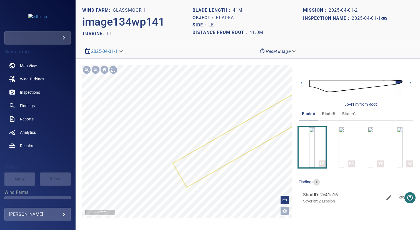
click at [329, 115] on span "bladeB" at bounding box center [328, 113] width 13 height 7
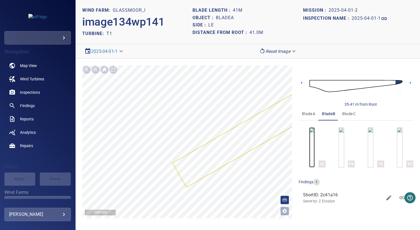
click at [312, 148] on img "button" at bounding box center [312, 147] width 6 height 40
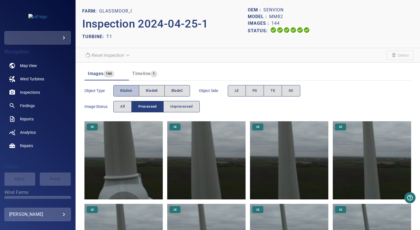
click at [131, 91] on span "bladeA" at bounding box center [126, 90] width 12 height 6
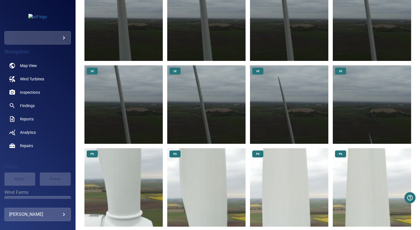
scroll to position [222, 0]
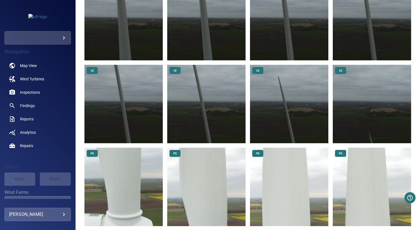
click at [358, 106] on img at bounding box center [372, 104] width 78 height 78
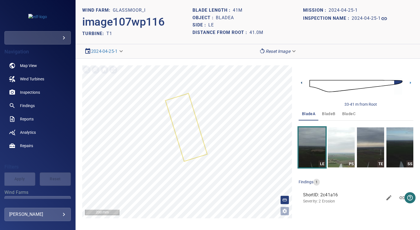
click at [303, 83] on icon at bounding box center [301, 83] width 6 height 6
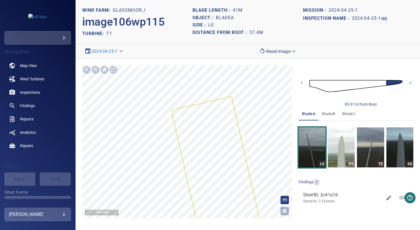
click at [326, 118] on button "bladeB" at bounding box center [328, 113] width 20 height 13
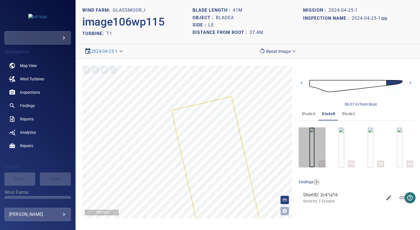
click at [310, 139] on img "button" at bounding box center [312, 147] width 6 height 40
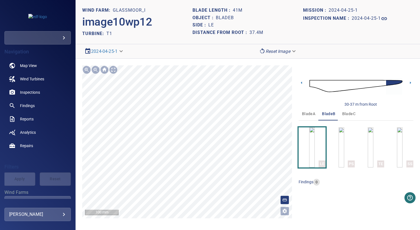
click at [343, 115] on span "bladeC" at bounding box center [348, 113] width 13 height 7
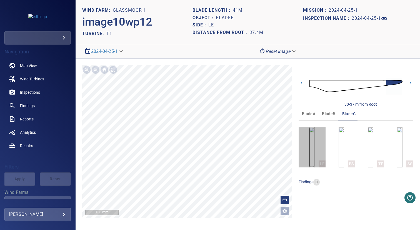
click at [310, 146] on img "button" at bounding box center [312, 147] width 6 height 40
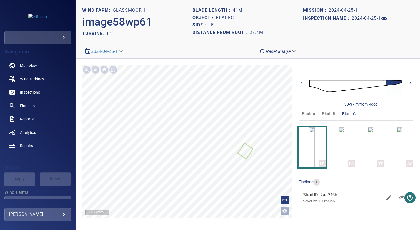
click at [411, 84] on icon at bounding box center [410, 83] width 6 height 6
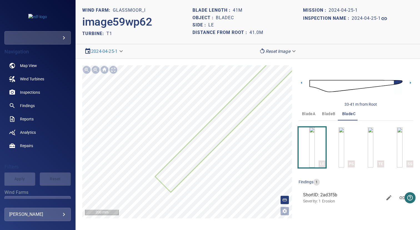
click at [308, 117] on button "bladeA" at bounding box center [308, 113] width 20 height 13
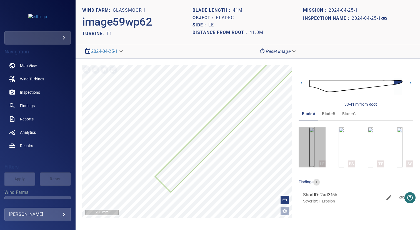
click at [313, 144] on img "button" at bounding box center [312, 147] width 6 height 40
